Goal: Complete application form

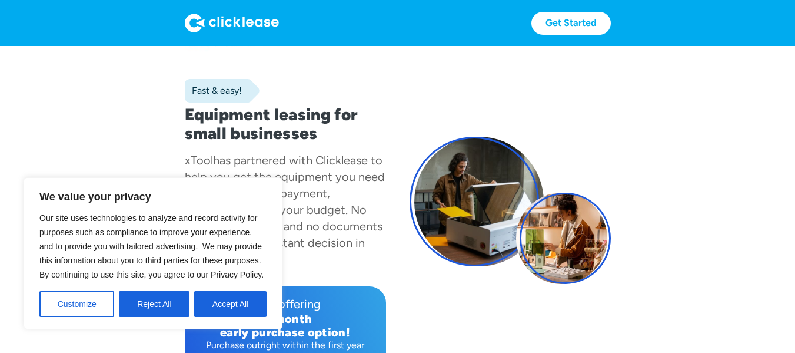
scroll to position [71, 0]
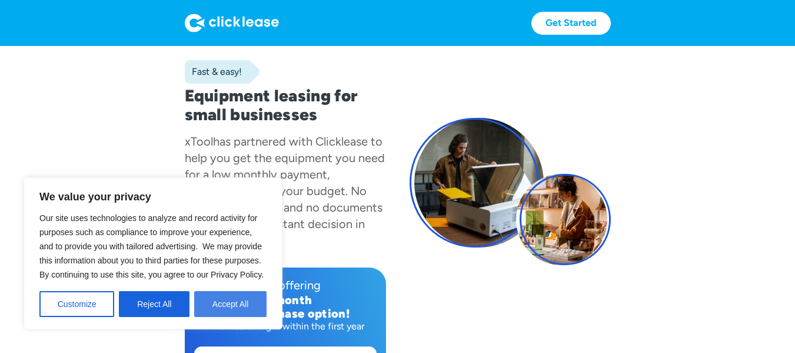
click at [220, 301] on button "Accept All" at bounding box center [230, 304] width 72 height 26
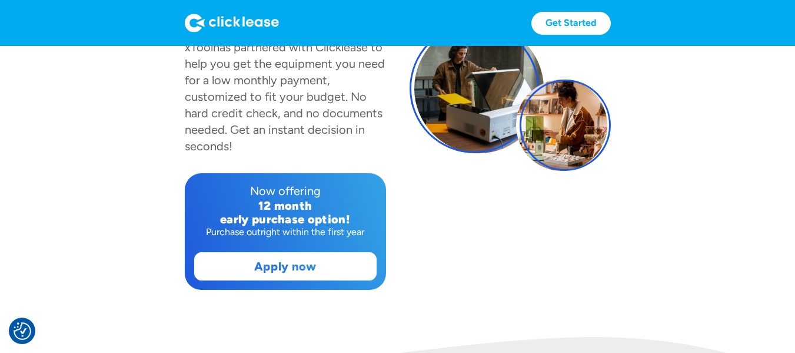
scroll to position [188, 0]
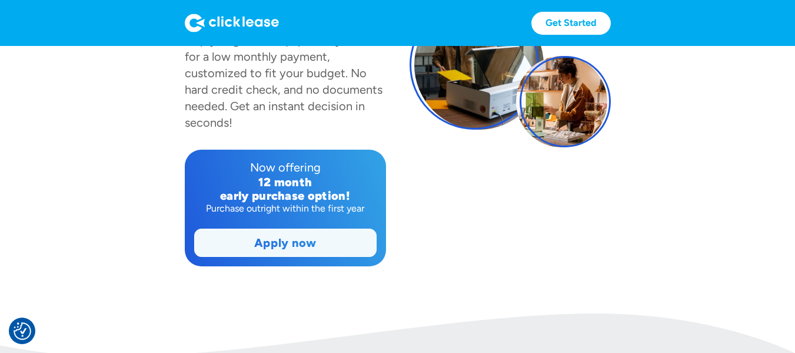
click at [309, 247] on link "Apply now" at bounding box center [285, 242] width 181 height 27
